Goal: Information Seeking & Learning: Learn about a topic

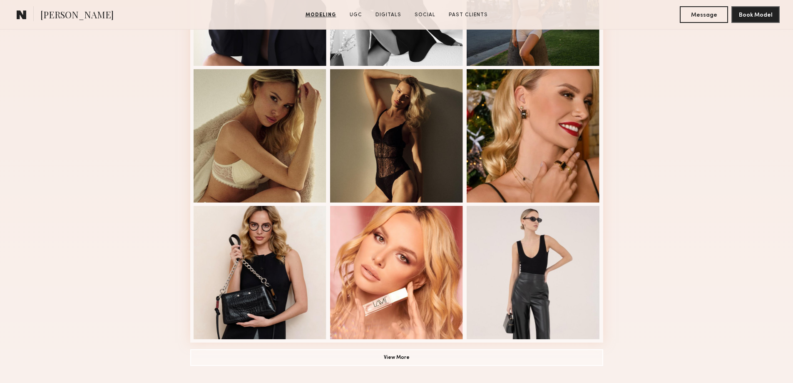
scroll to position [323, 0]
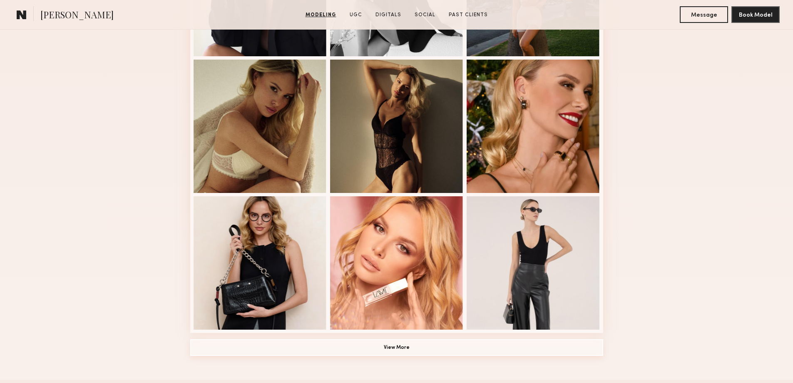
click at [387, 350] on button "View More" at bounding box center [396, 347] width 413 height 17
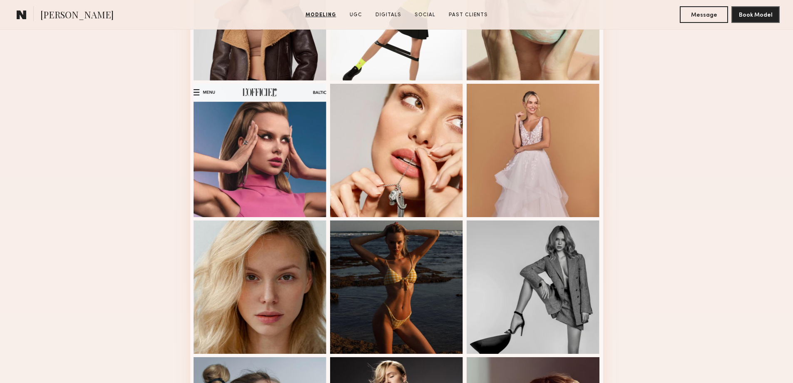
scroll to position [688, 0]
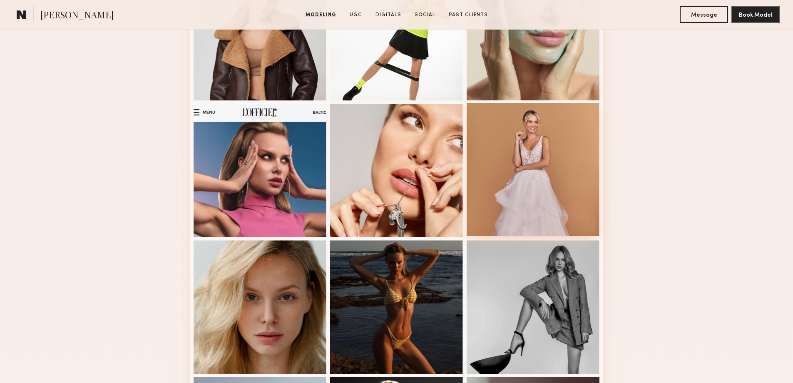
click at [534, 145] on div at bounding box center [533, 169] width 133 height 133
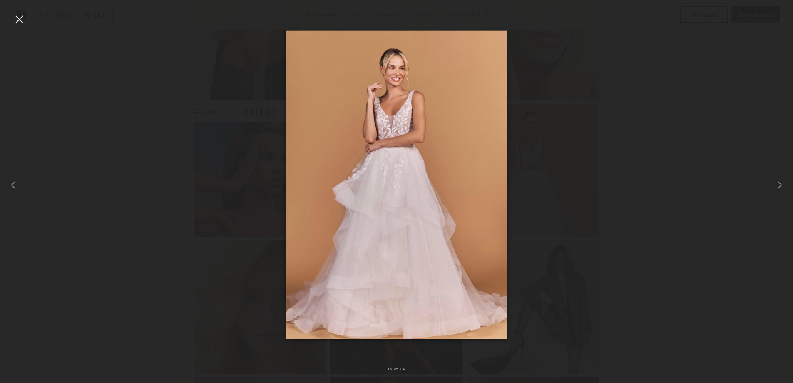
click at [407, 134] on img at bounding box center [397, 184] width 222 height 308
click at [395, 85] on img at bounding box center [397, 184] width 222 height 308
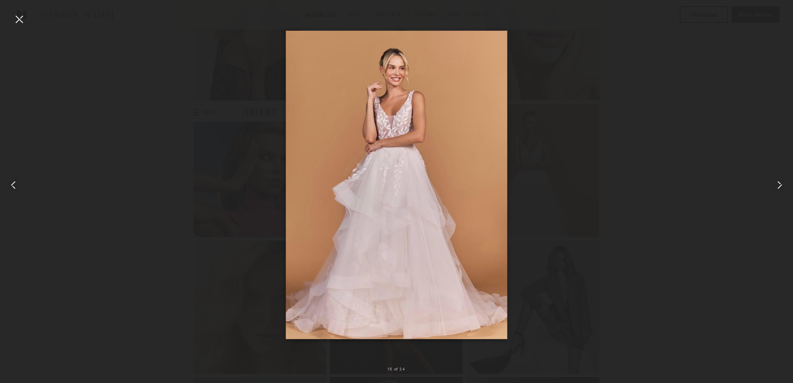
click at [10, 182] on common-icon at bounding box center [13, 184] width 13 height 13
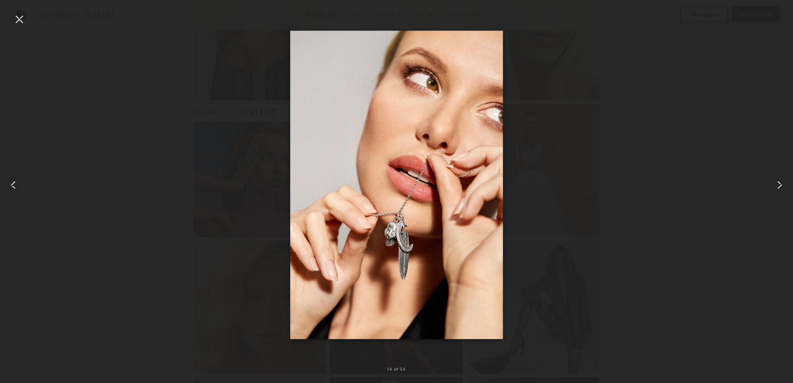
click at [10, 182] on common-icon at bounding box center [13, 184] width 13 height 13
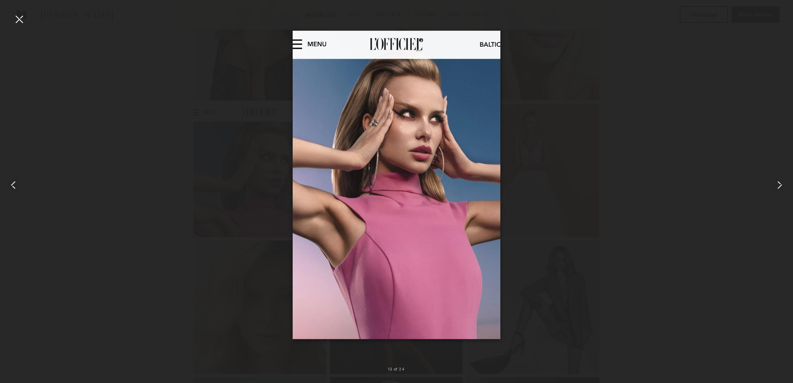
click at [10, 182] on common-icon at bounding box center [13, 184] width 13 height 13
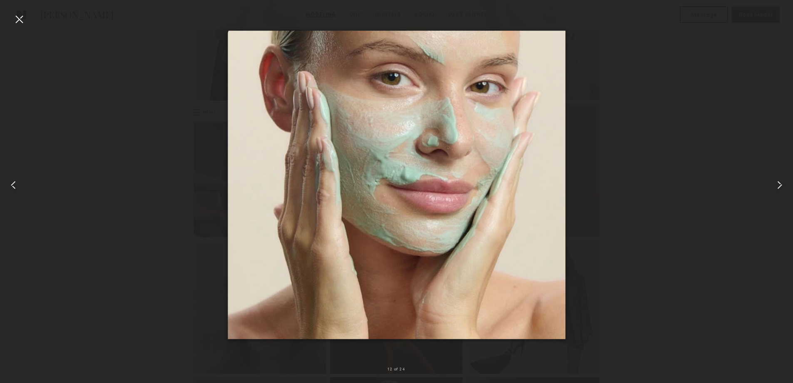
click at [10, 182] on common-icon at bounding box center [13, 184] width 13 height 13
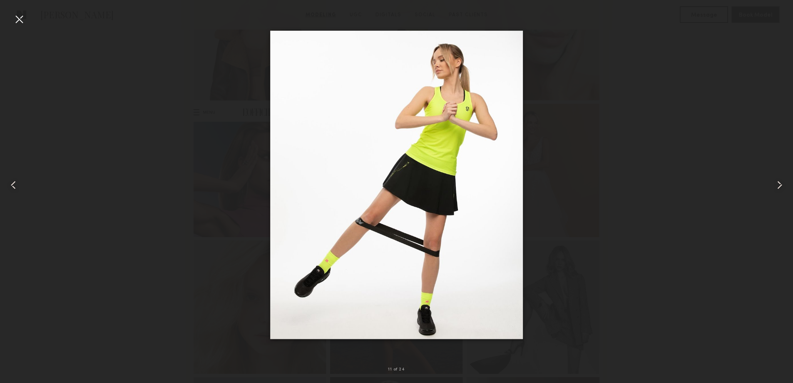
click at [10, 182] on common-icon at bounding box center [13, 184] width 13 height 13
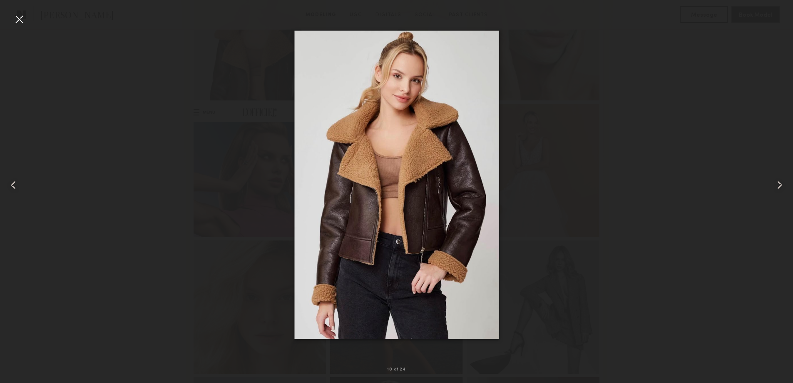
click at [10, 182] on common-icon at bounding box center [13, 184] width 13 height 13
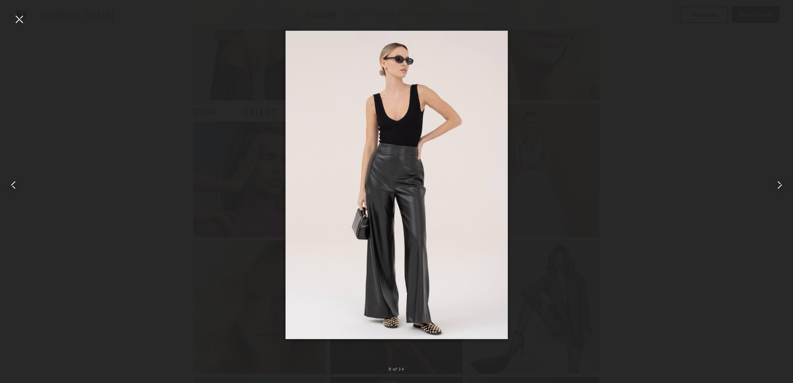
click at [10, 182] on common-icon at bounding box center [13, 184] width 13 height 13
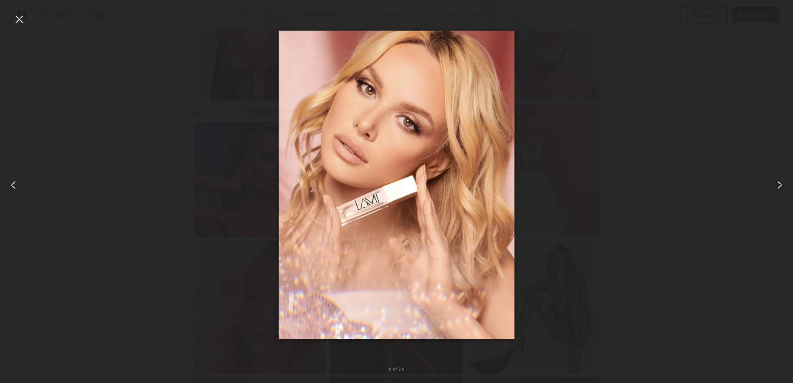
click at [10, 182] on common-icon at bounding box center [13, 184] width 13 height 13
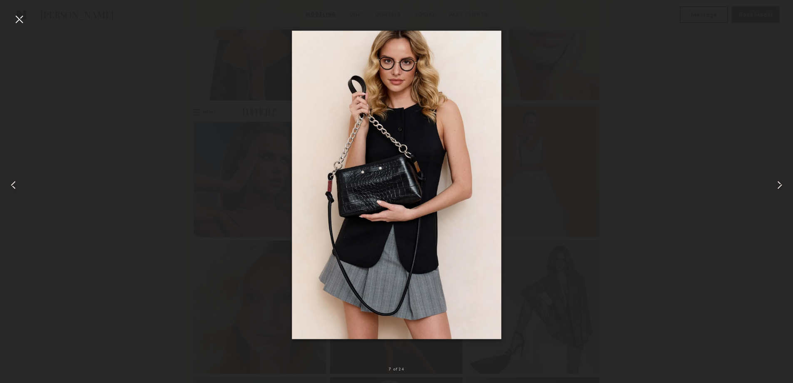
click at [10, 182] on common-icon at bounding box center [13, 184] width 13 height 13
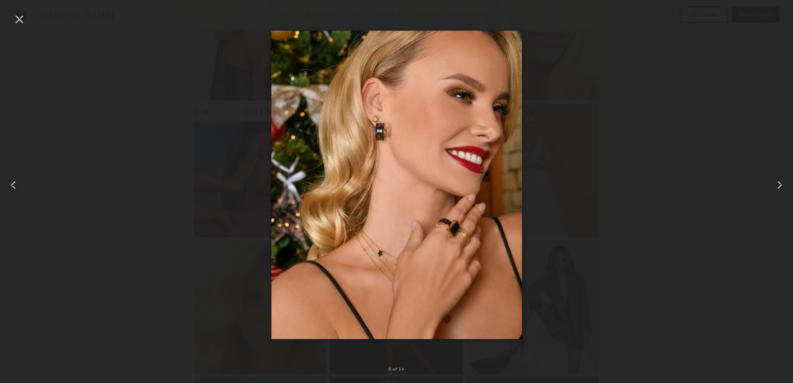
click at [10, 182] on common-icon at bounding box center [13, 184] width 13 height 13
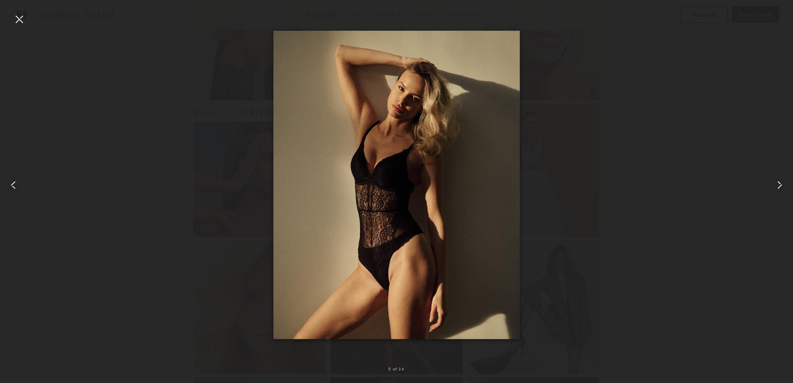
click at [10, 182] on common-icon at bounding box center [13, 184] width 13 height 13
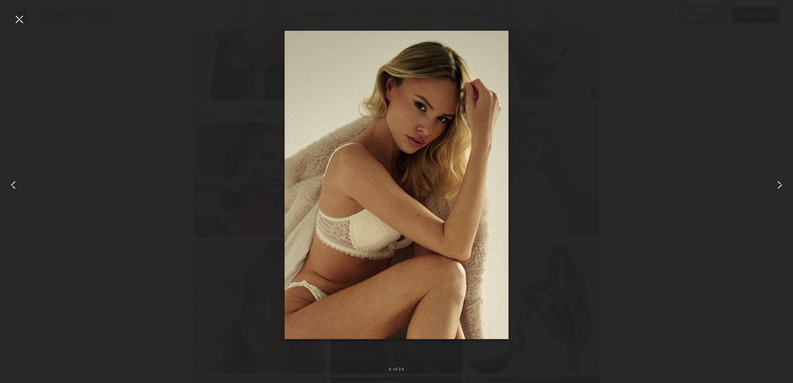
click at [10, 182] on common-icon at bounding box center [13, 184] width 13 height 13
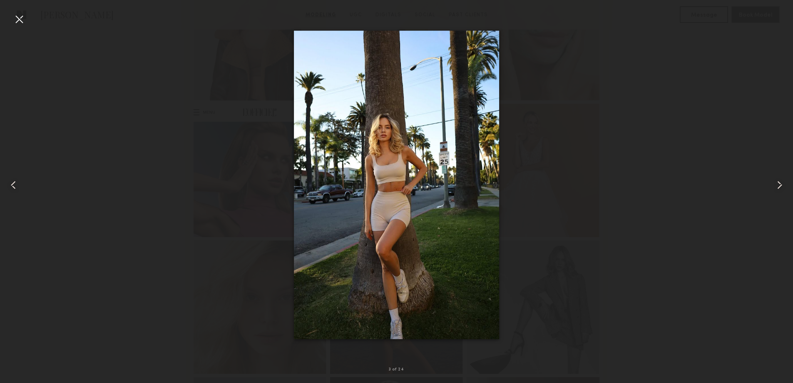
click at [10, 182] on common-icon at bounding box center [13, 184] width 13 height 13
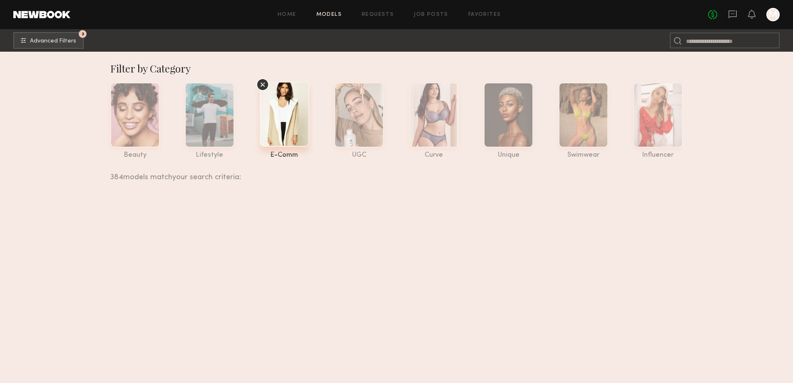
scroll to position [48534, 0]
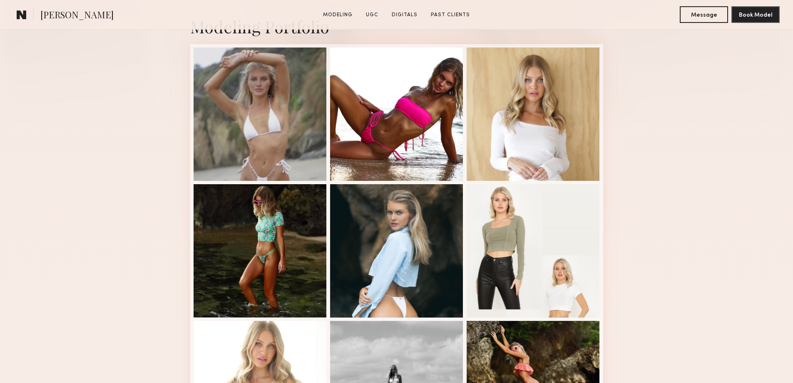
scroll to position [206, 0]
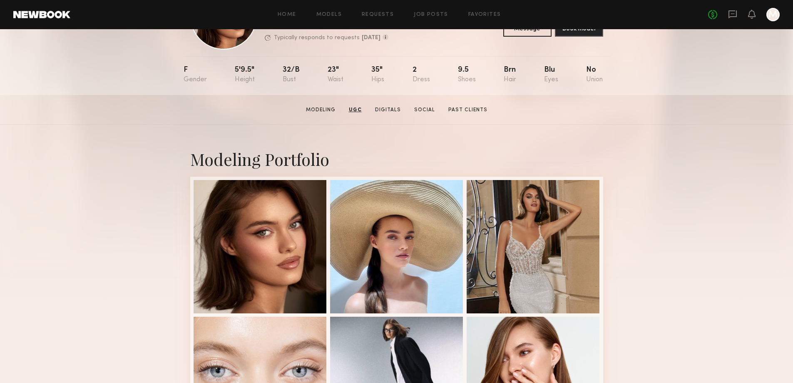
scroll to position [62, 0]
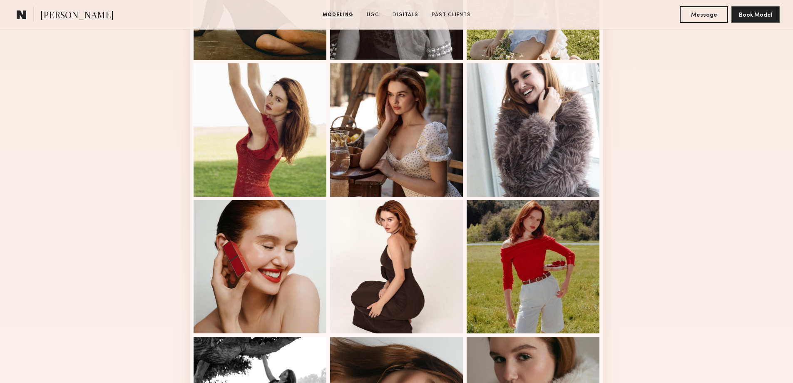
scroll to position [11, 0]
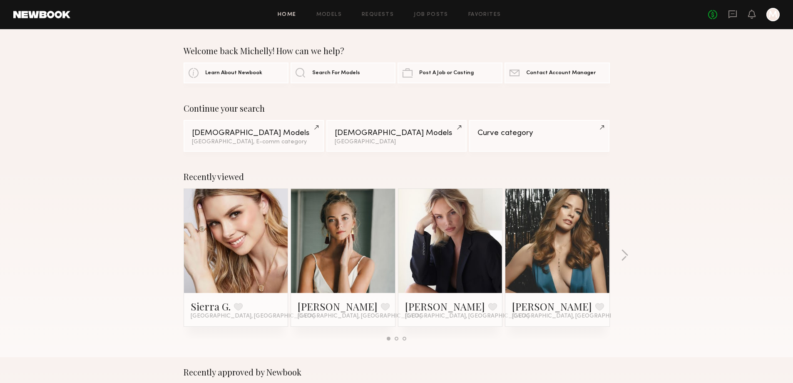
click at [217, 271] on link at bounding box center [236, 241] width 51 height 104
click at [323, 240] on link at bounding box center [343, 241] width 51 height 104
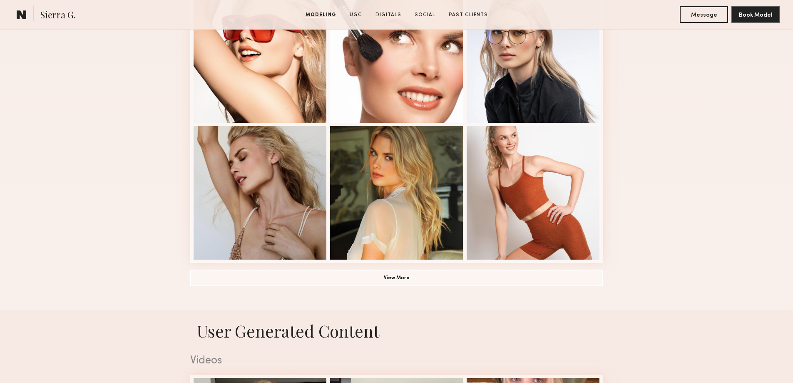
scroll to position [532, 0]
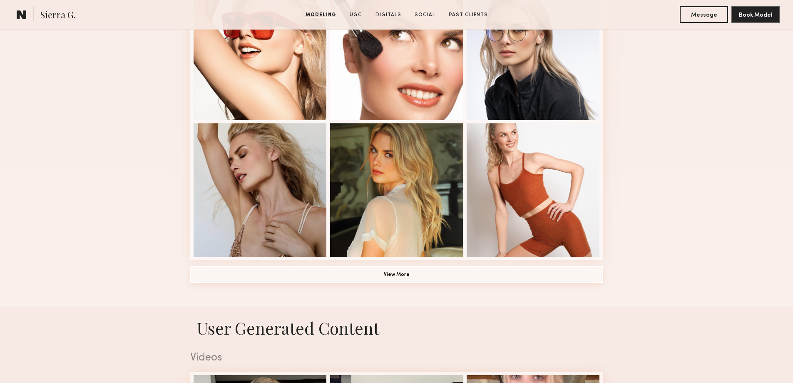
click at [395, 275] on button "View More" at bounding box center [396, 274] width 413 height 17
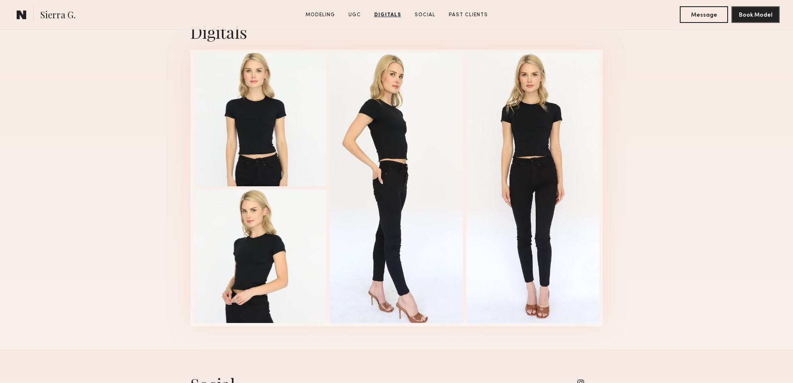
scroll to position [2042, 0]
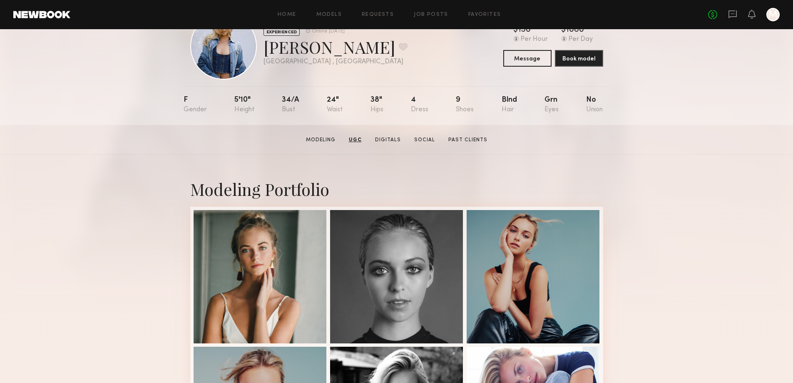
scroll to position [24, 0]
